Goal: Transaction & Acquisition: Purchase product/service

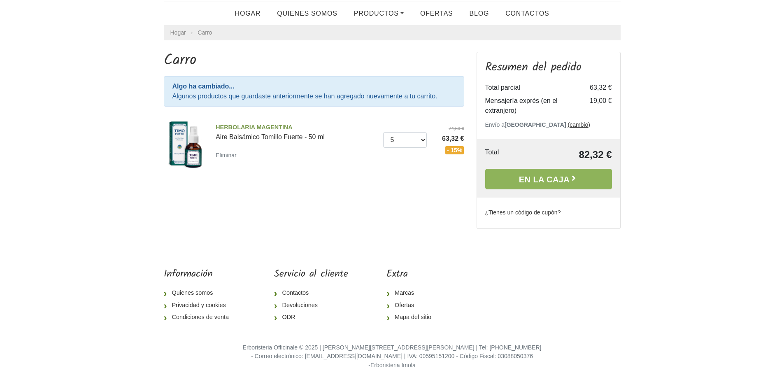
scroll to position [33, 0]
click at [552, 182] on font "En la caja" at bounding box center [544, 179] width 51 height 9
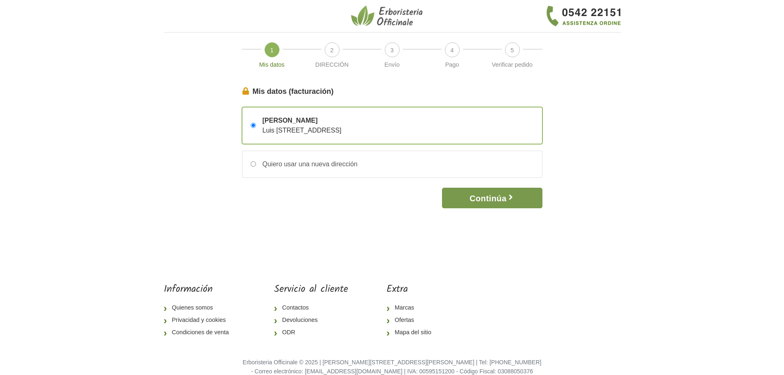
click at [487, 197] on font "Continúa" at bounding box center [488, 198] width 37 height 9
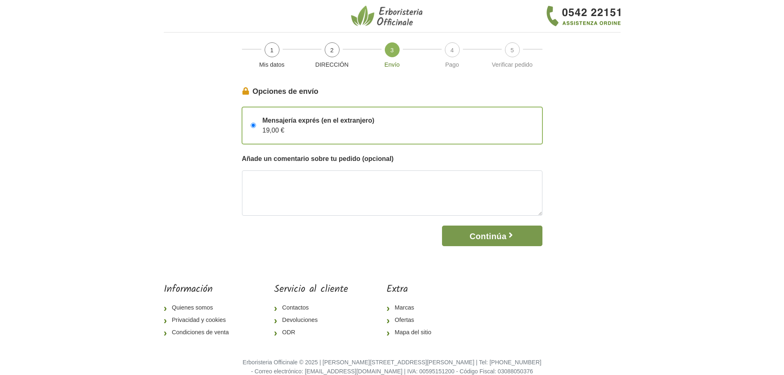
click at [490, 234] on font "Continúa" at bounding box center [488, 236] width 37 height 9
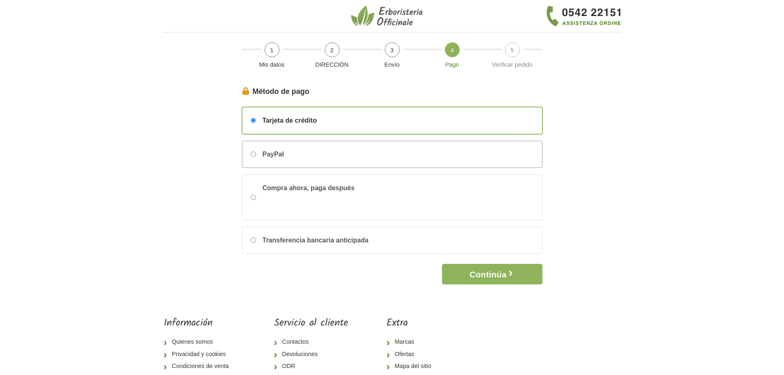
click at [252, 156] on input "PayPal" at bounding box center [253, 154] width 5 height 5
radio input "true"
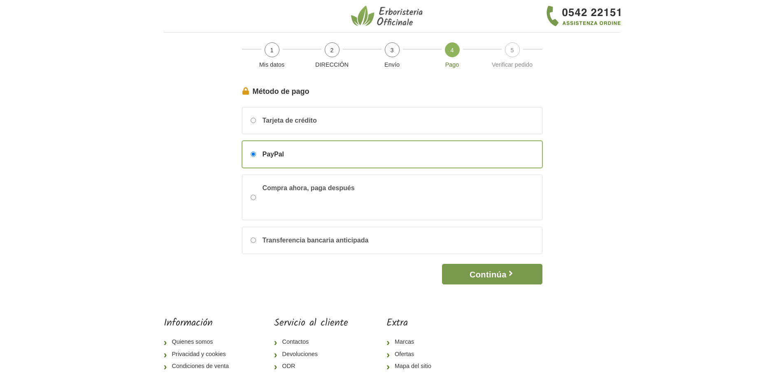
click at [485, 274] on font "Continúa" at bounding box center [488, 274] width 37 height 9
